Goal: Information Seeking & Learning: Check status

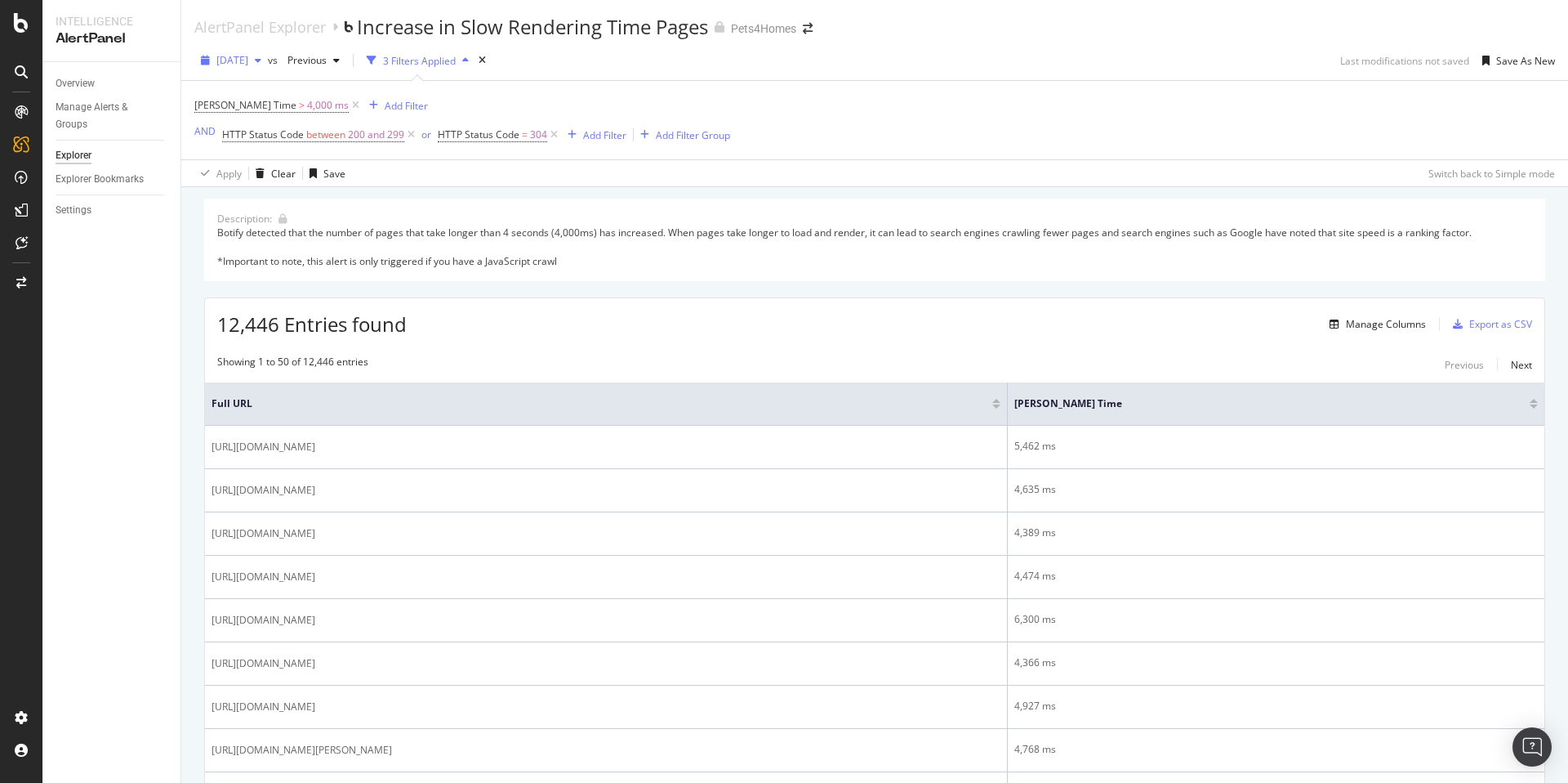
click at [244, 60] on span "[DATE]" at bounding box center [233, 60] width 32 height 13
click at [248, 90] on div "[DATE]" at bounding box center [262, 93] width 88 height 14
click at [233, 108] on span "[PERSON_NAME] Time" at bounding box center [245, 105] width 102 height 13
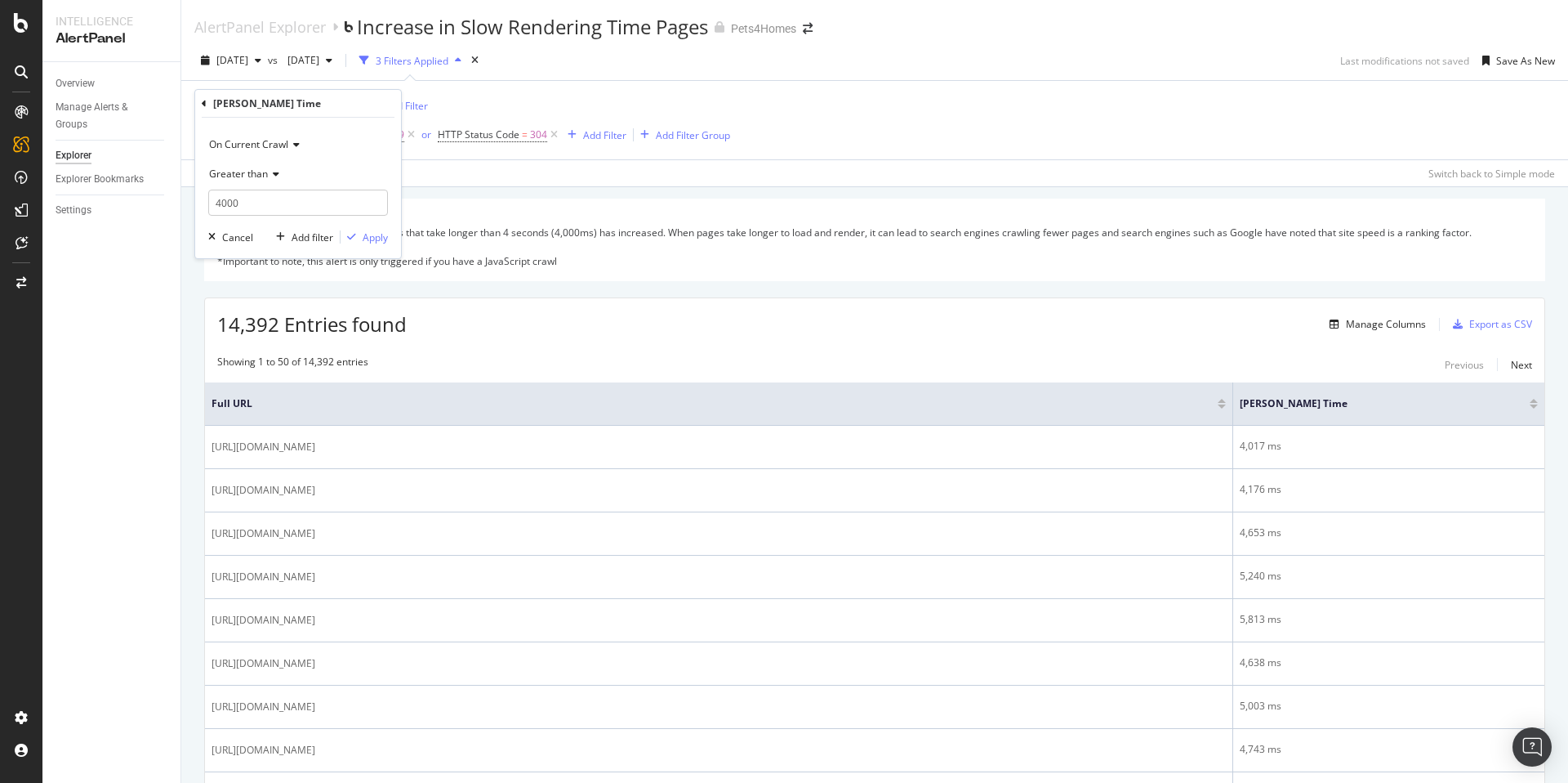
click at [544, 209] on div "Description: Botify detected that the number of pages that take longer than 4 s…" at bounding box center [875, 240] width 1341 height 83
click at [26, 20] on icon at bounding box center [20, 23] width 14 height 19
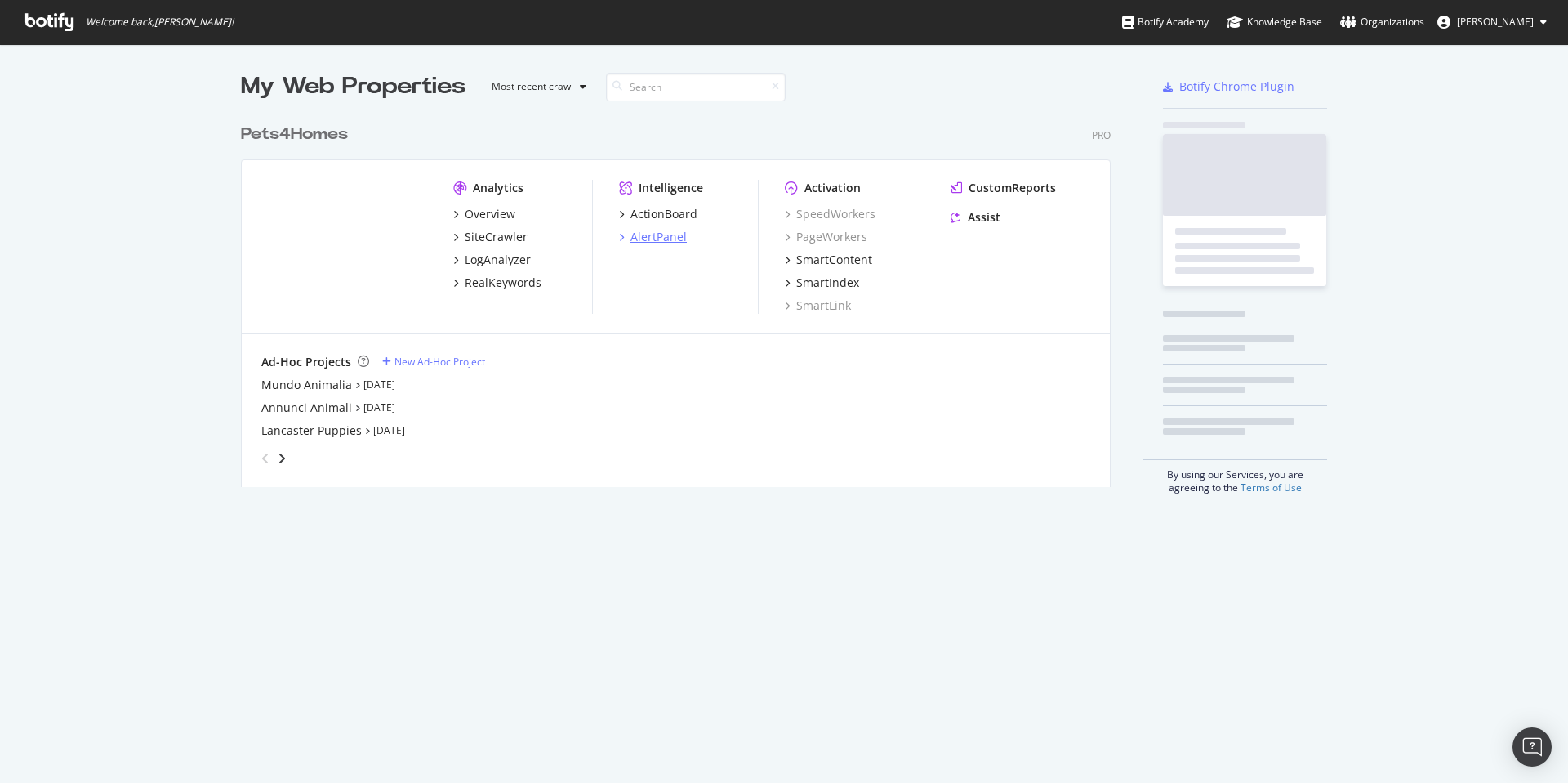
scroll to position [770, 1544]
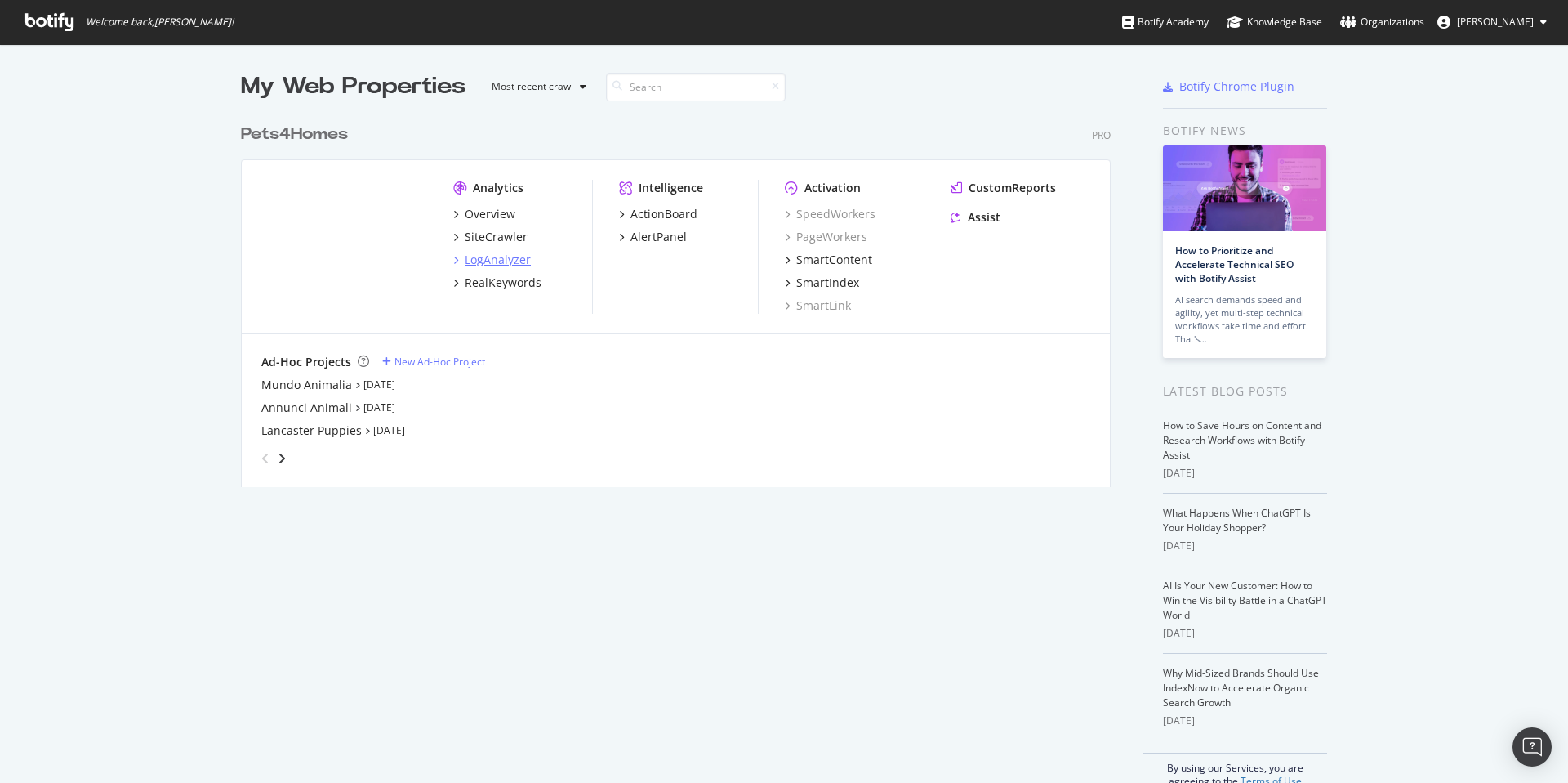
click at [496, 264] on div "LogAnalyzer" at bounding box center [498, 260] width 67 height 16
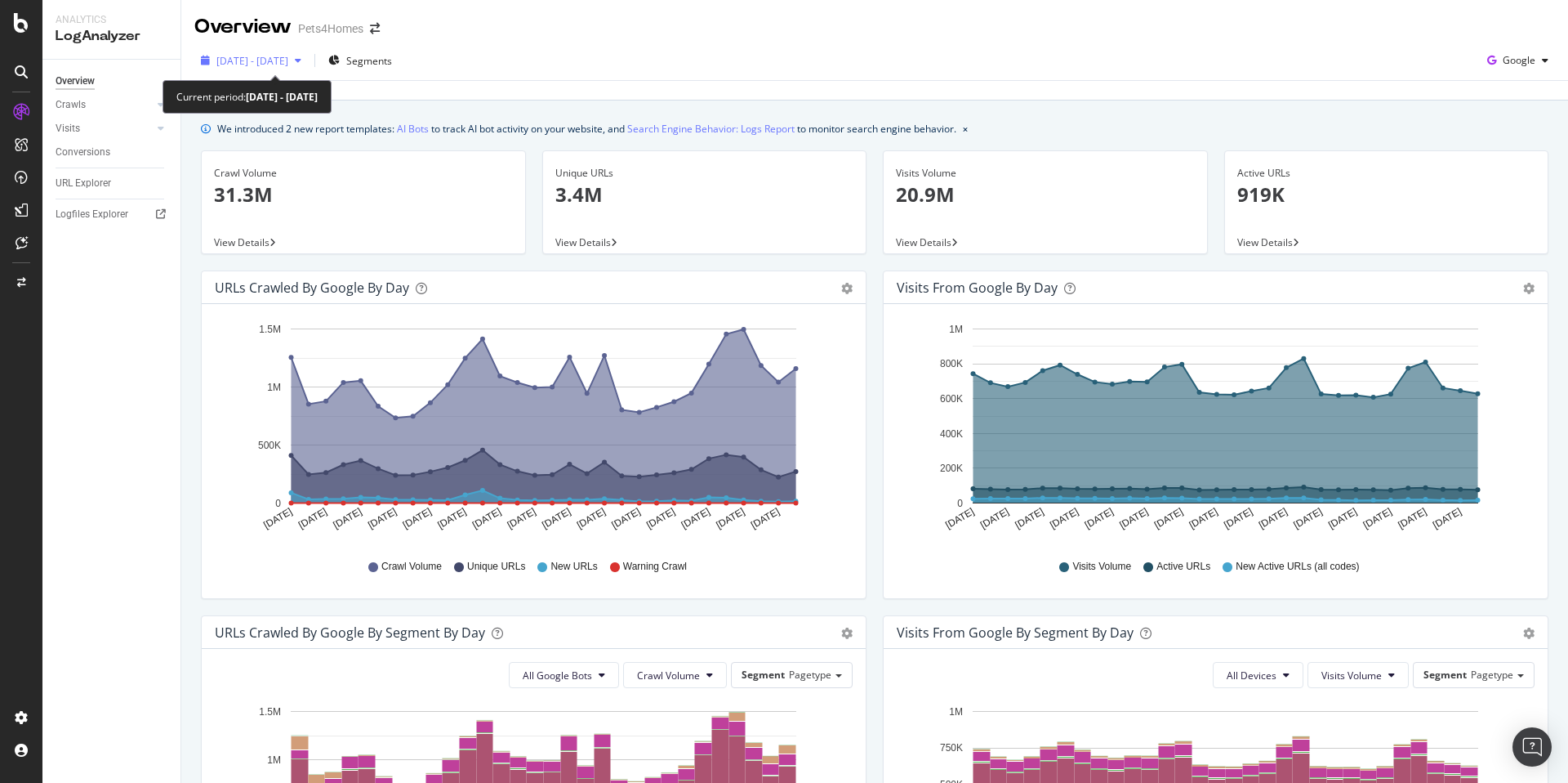
click at [280, 62] on span "[DATE] - [DATE]" at bounding box center [252, 61] width 72 height 13
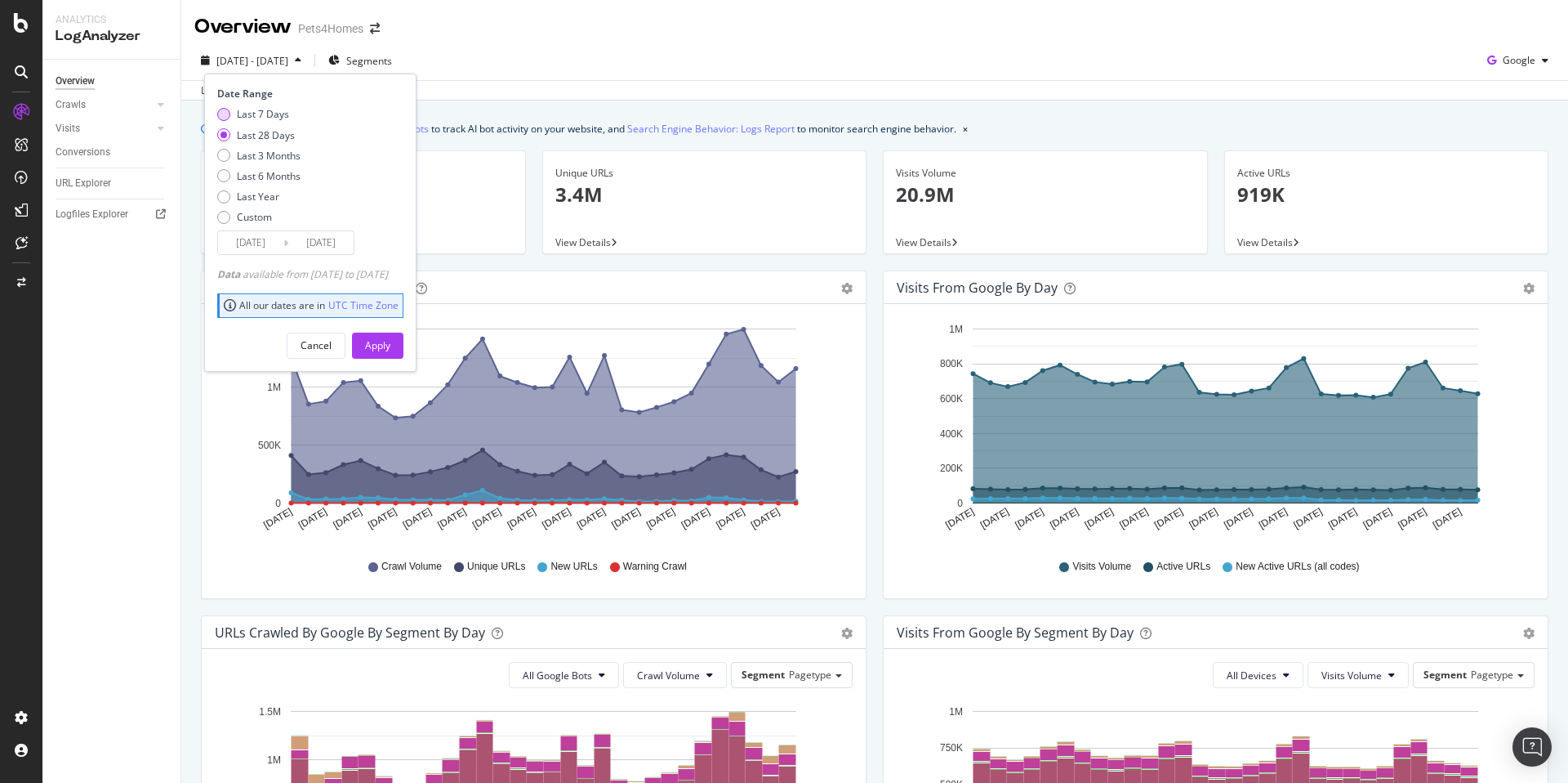
click at [276, 110] on div "Last 7 Days" at bounding box center [263, 114] width 52 height 13
type input "[DATE]"
click at [390, 343] on div "Apply" at bounding box center [377, 345] width 25 height 13
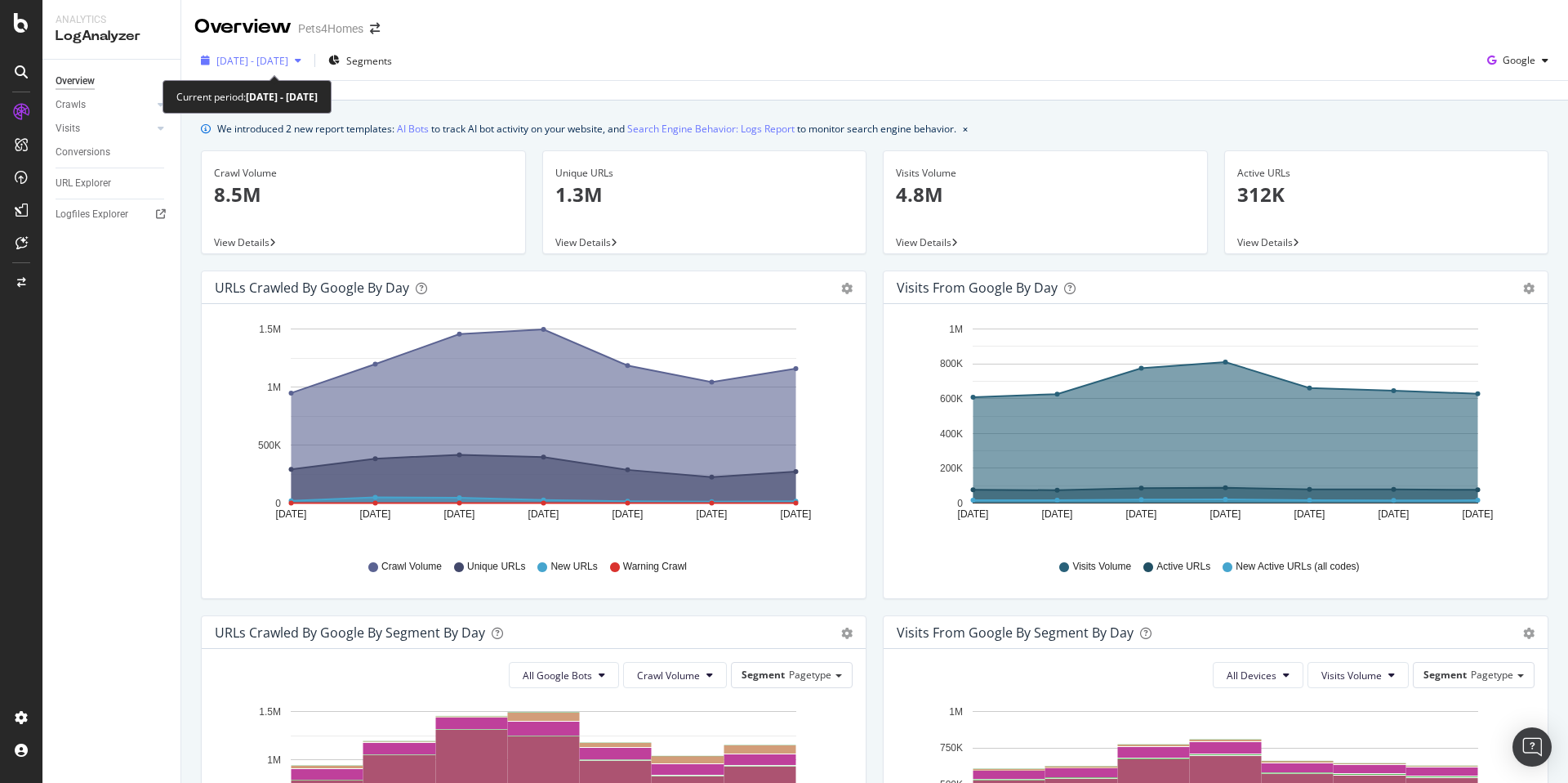
click at [288, 59] on span "[DATE] - [DATE]" at bounding box center [252, 61] width 72 height 13
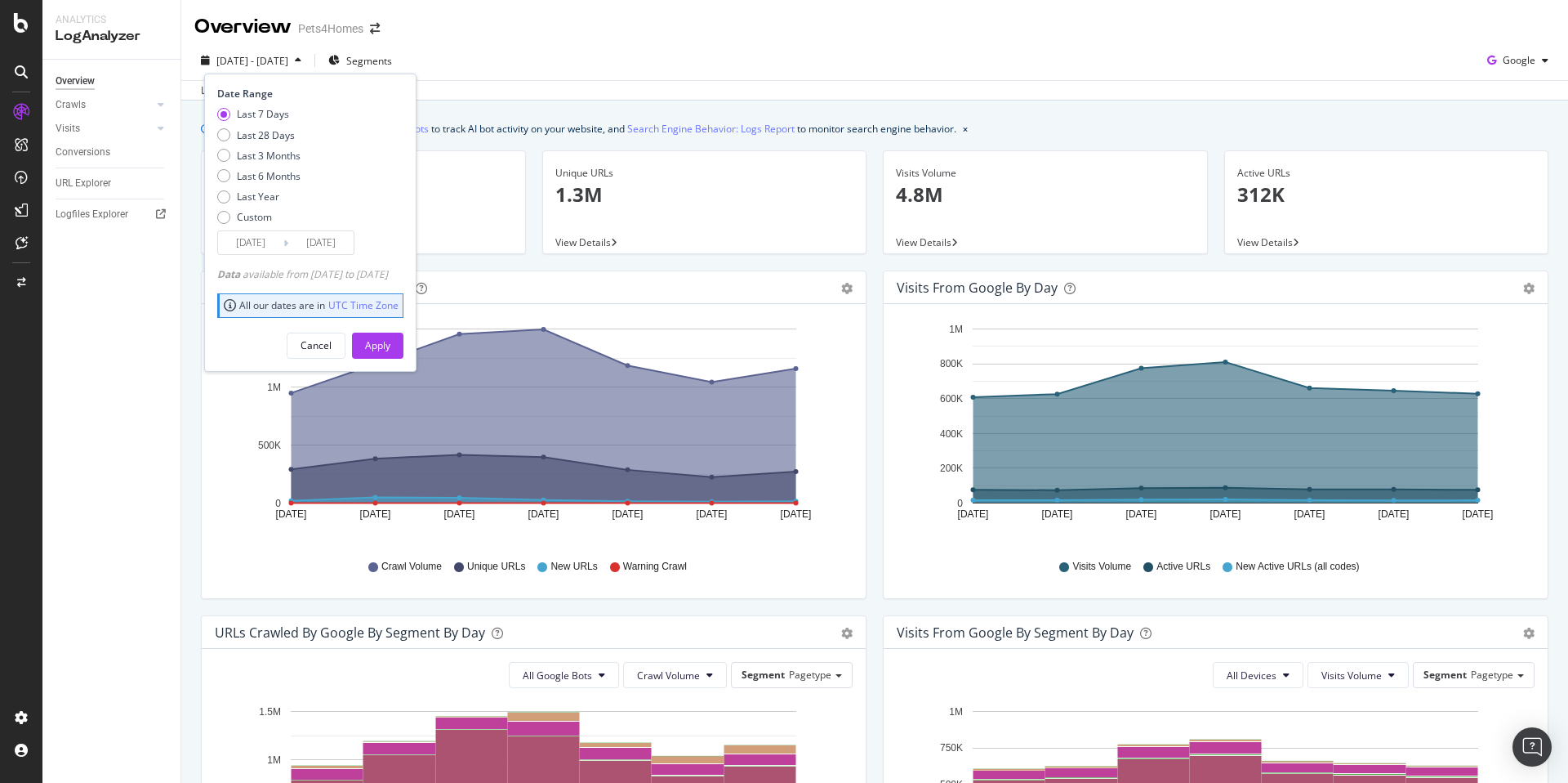
click at [286, 244] on icon at bounding box center [286, 243] width 5 height 15
click at [239, 244] on input "[DATE]" at bounding box center [251, 242] width 66 height 23
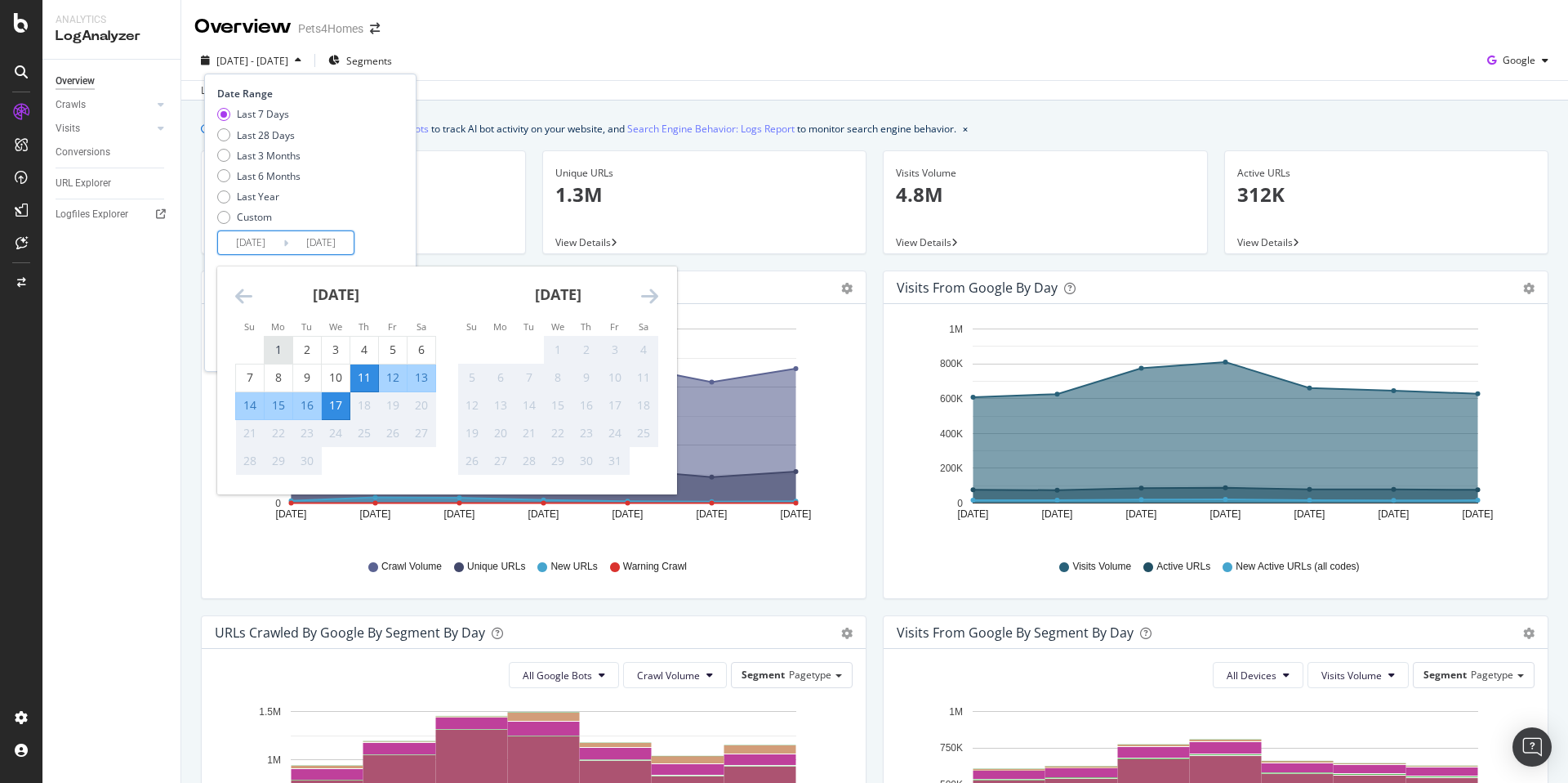
click at [273, 346] on div "1" at bounding box center [278, 349] width 28 height 16
type input "[DATE]"
click at [334, 377] on div "10" at bounding box center [335, 377] width 28 height 16
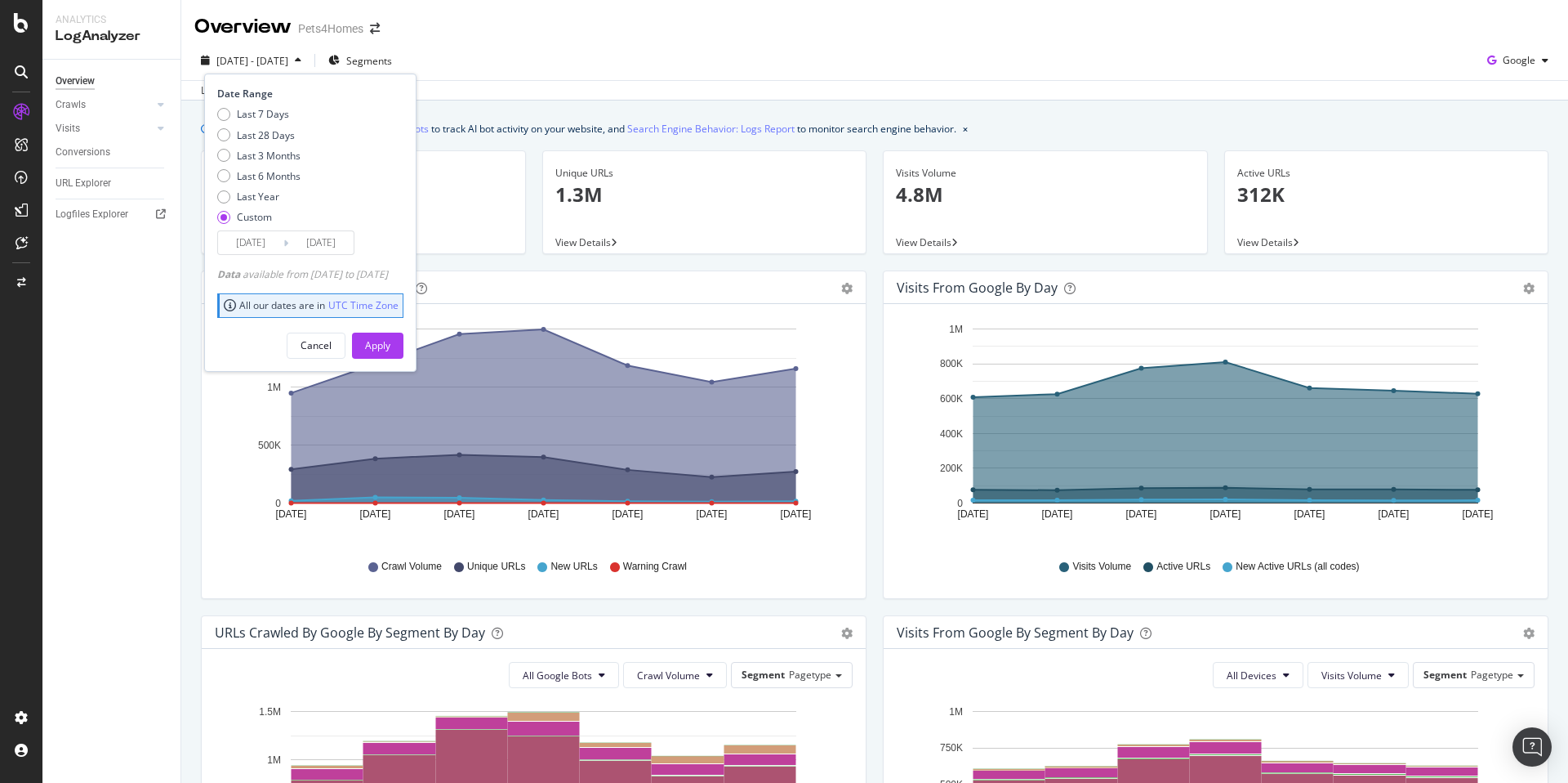
type input "[DATE]"
click at [390, 348] on div "Apply" at bounding box center [377, 345] width 25 height 13
